Goal: Task Accomplishment & Management: Manage account settings

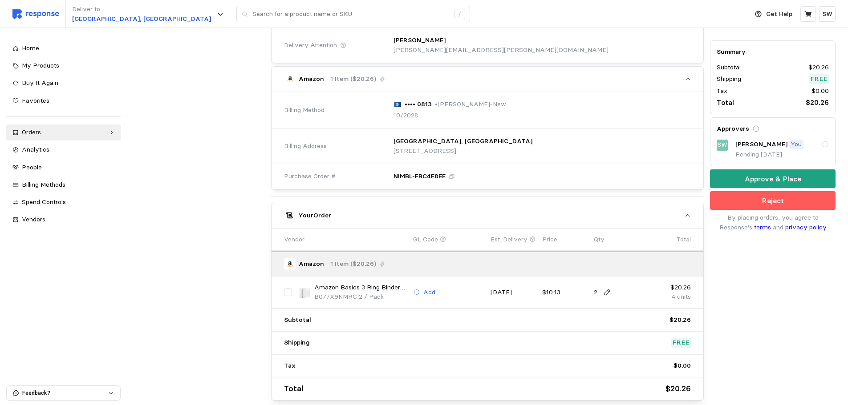
scroll to position [267, 0]
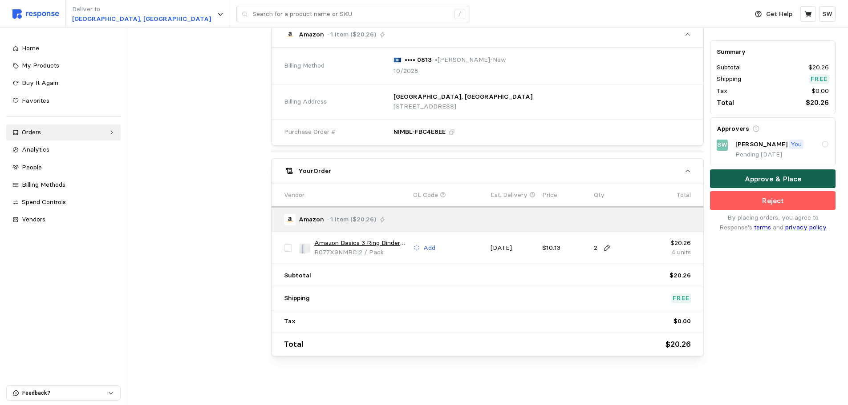
click at [744, 180] on button "Approve & Place" at bounding box center [772, 179] width 125 height 19
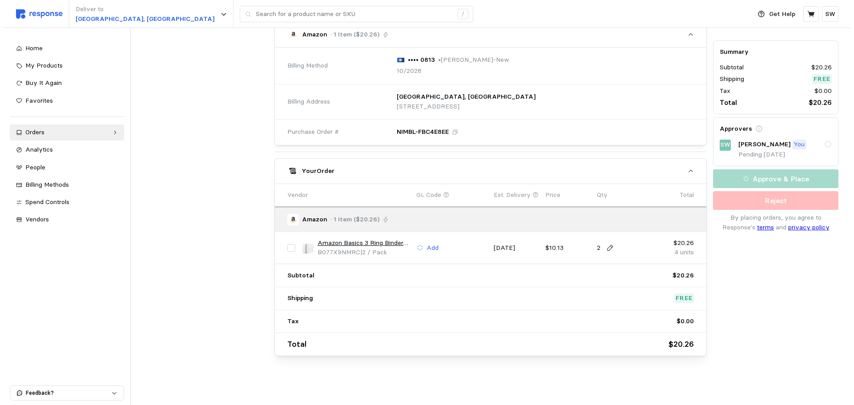
scroll to position [0, 0]
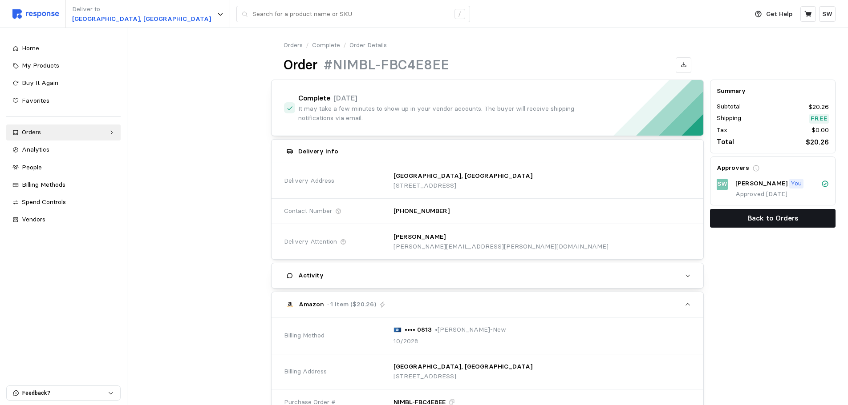
click at [745, 218] on button "Back to Orders" at bounding box center [772, 218] width 125 height 19
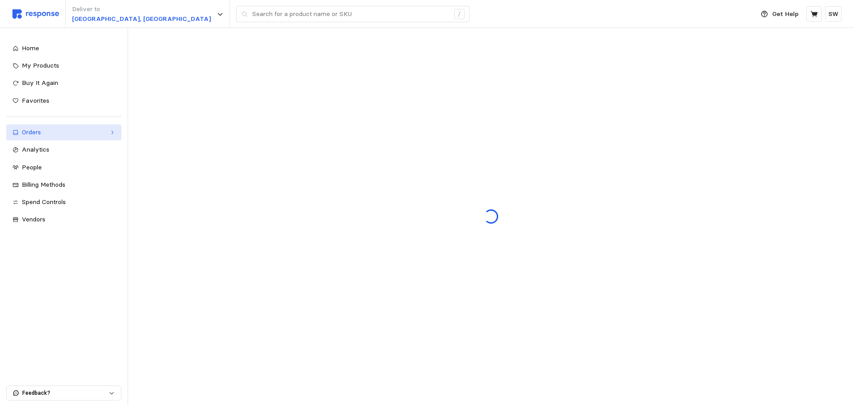
click at [62, 134] on div "Orders" at bounding box center [64, 133] width 84 height 10
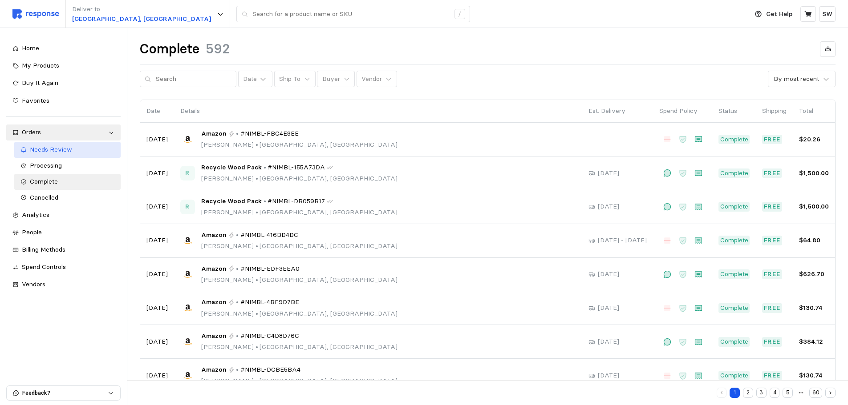
click at [52, 151] on span "Needs Review" at bounding box center [51, 149] width 42 height 8
